Goal: Task Accomplishment & Management: Use online tool/utility

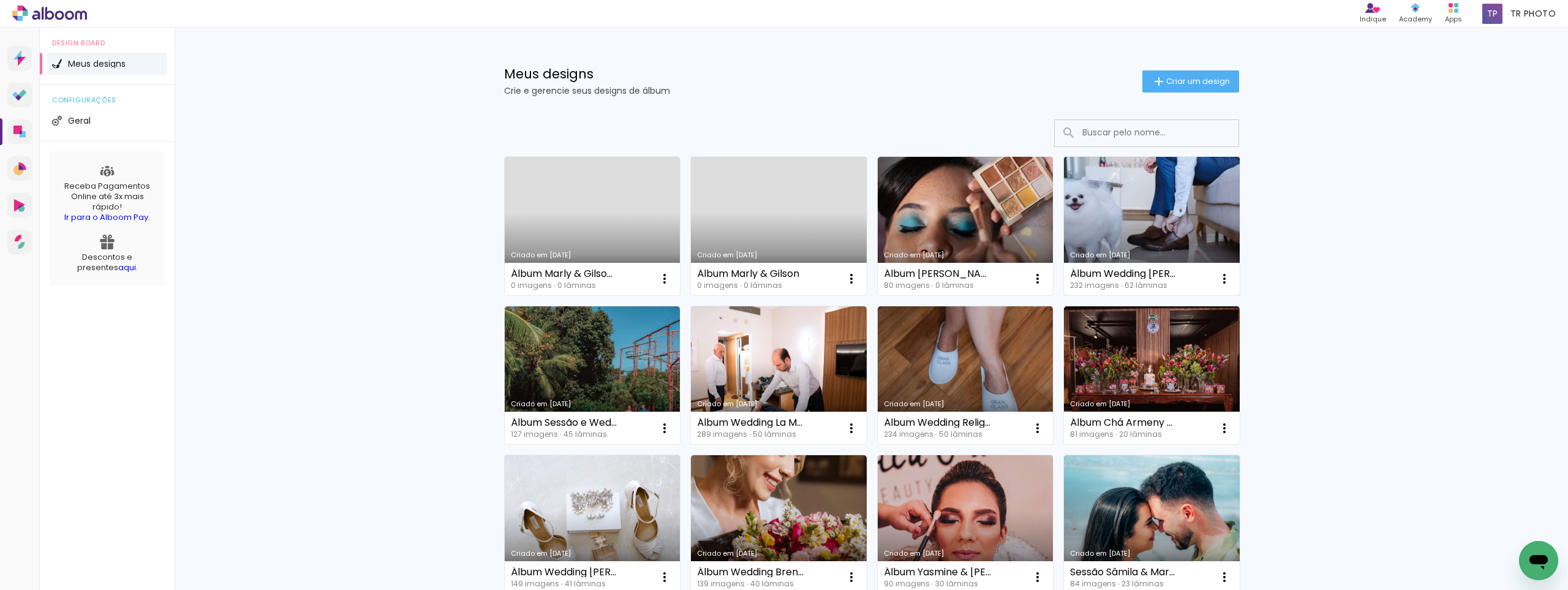
click at [1142, 204] on link "Criado em [DATE]" at bounding box center [1152, 226] width 176 height 139
click at [672, 278] on iron-icon at bounding box center [665, 279] width 15 height 15
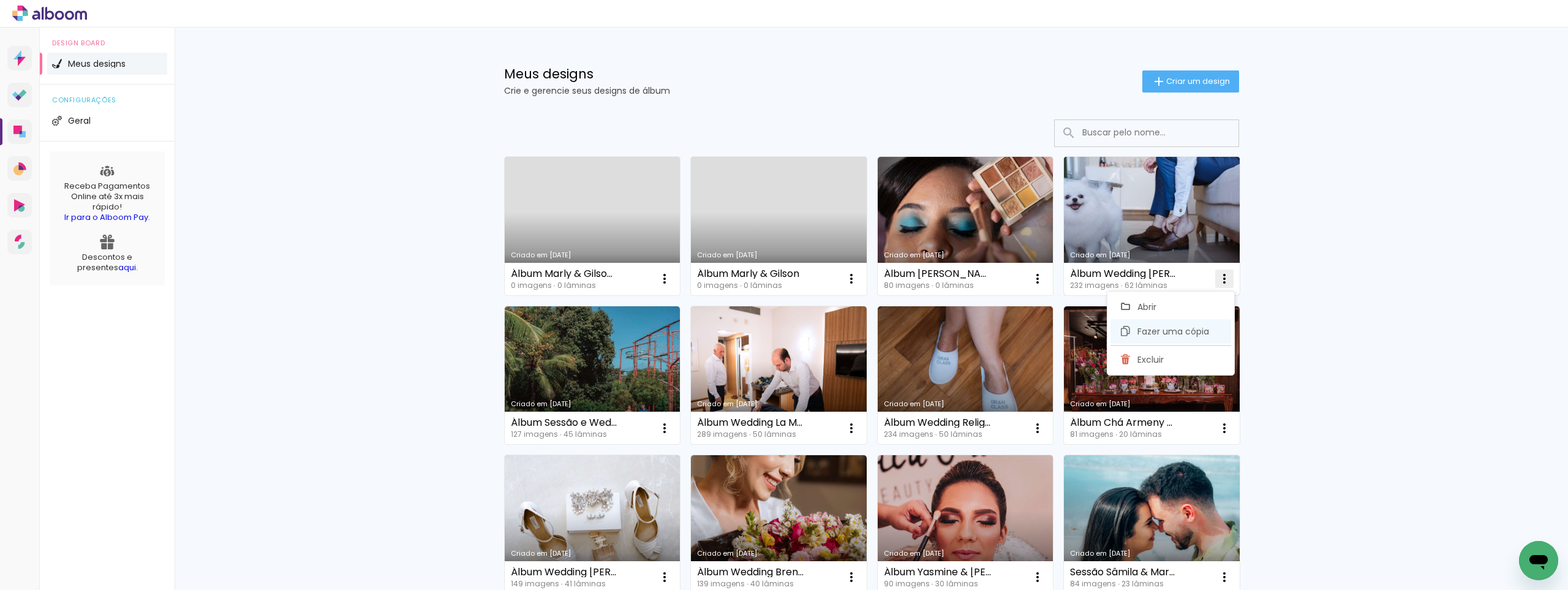
click at [1173, 334] on span "Fazer uma cópia" at bounding box center [1173, 331] width 72 height 8
type input "Cópia de Álbum Wedding Amanda & Eduardo"
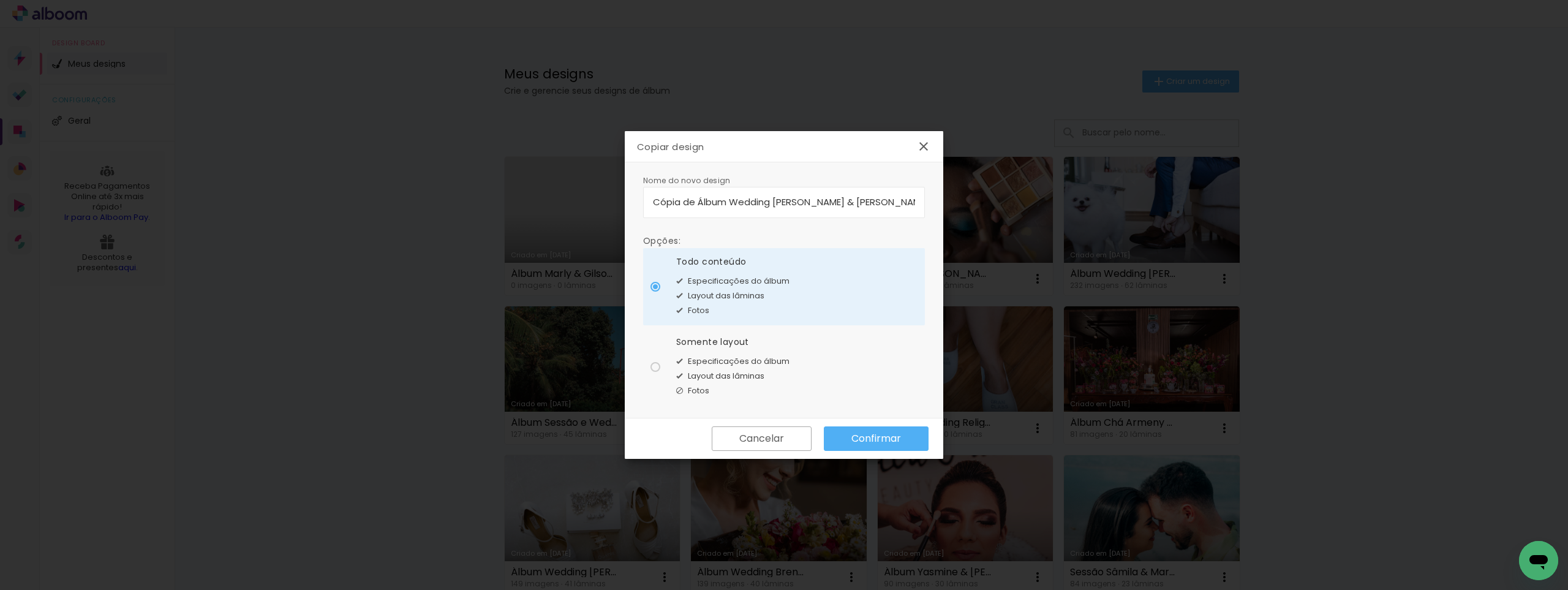
click at [0, 0] on slot "Confirmar" at bounding box center [0, 0] width 0 height 0
